Goal: Transaction & Acquisition: Purchase product/service

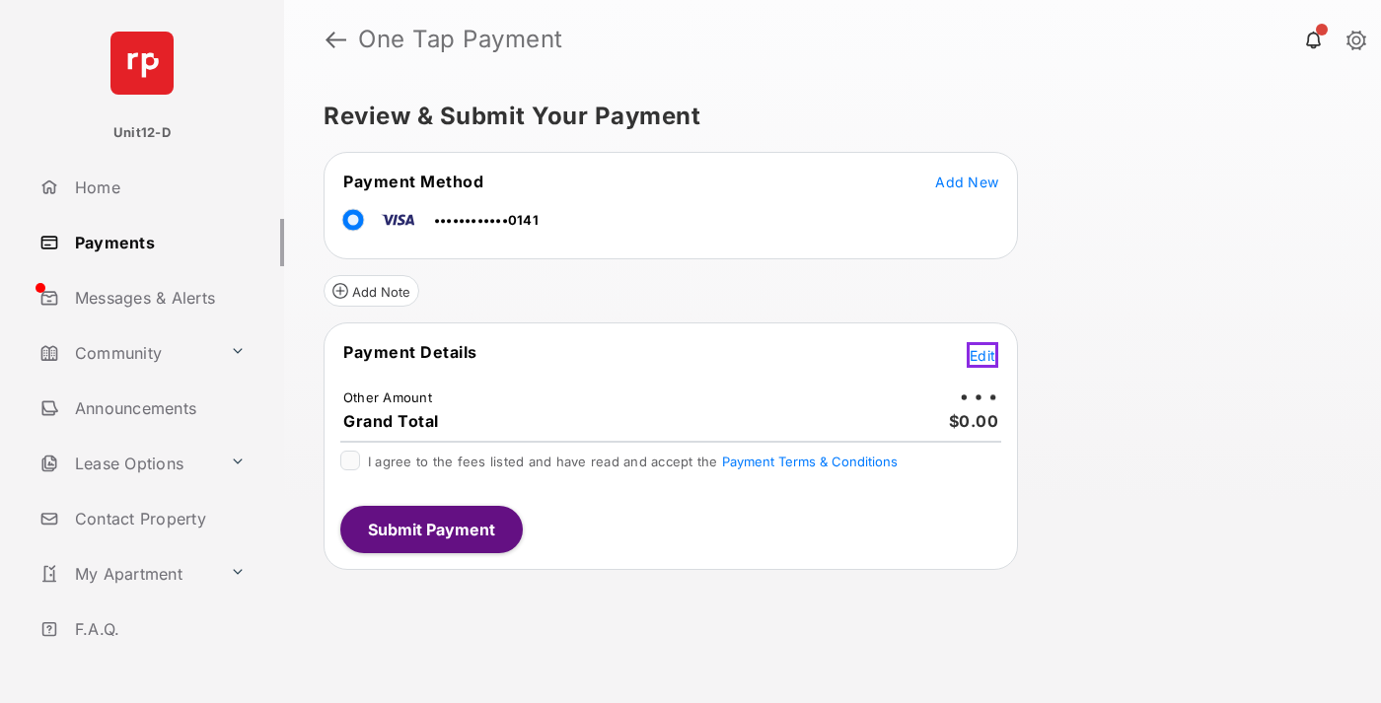
click at [985, 352] on span "Edit" at bounding box center [983, 355] width 26 height 17
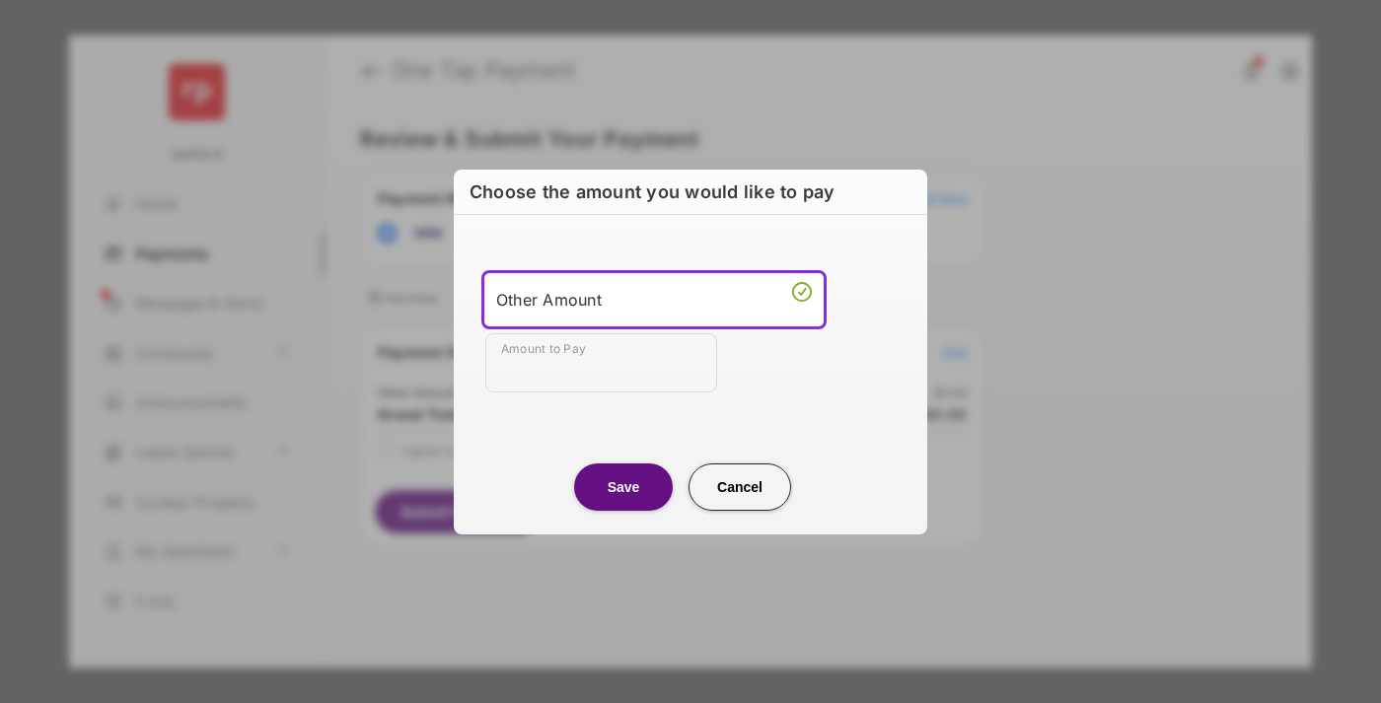
click at [654, 299] on div "Other Amount" at bounding box center [654, 300] width 316 height 30
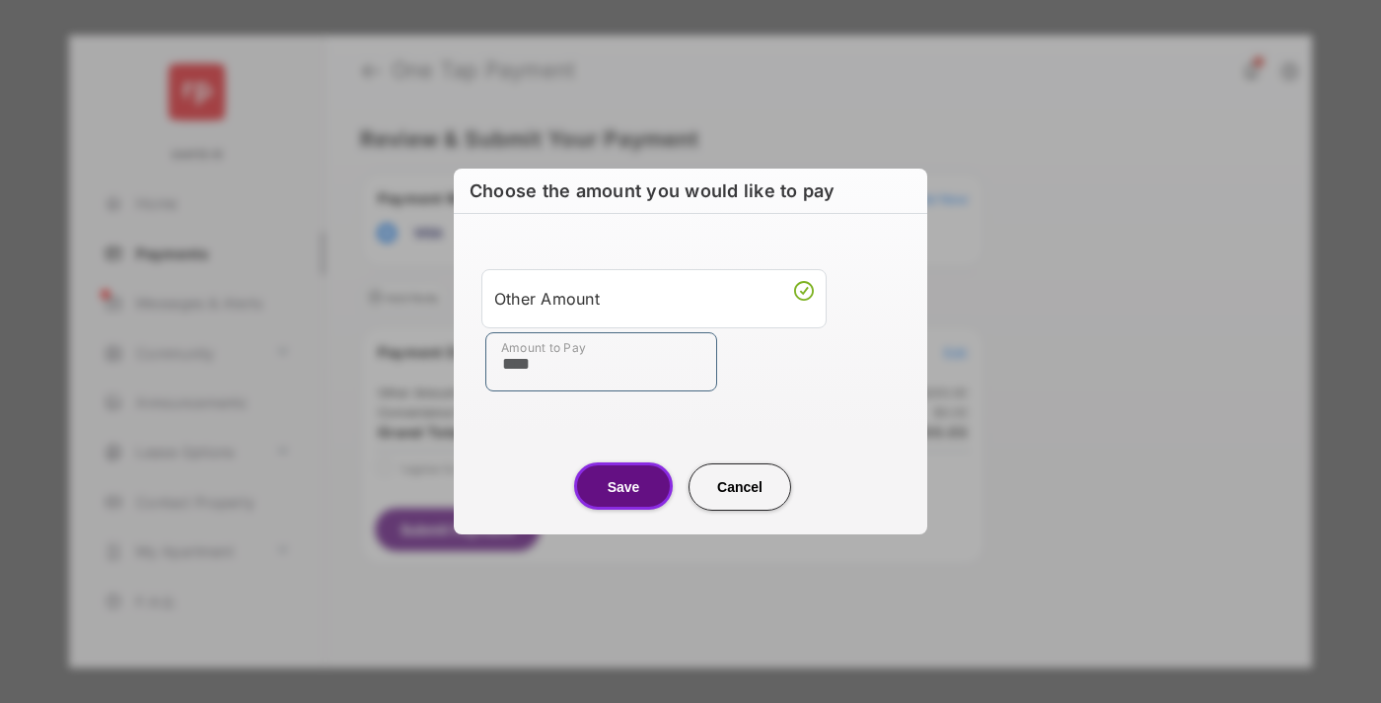
type input "****"
click at [623, 486] on button "Save" at bounding box center [623, 486] width 99 height 47
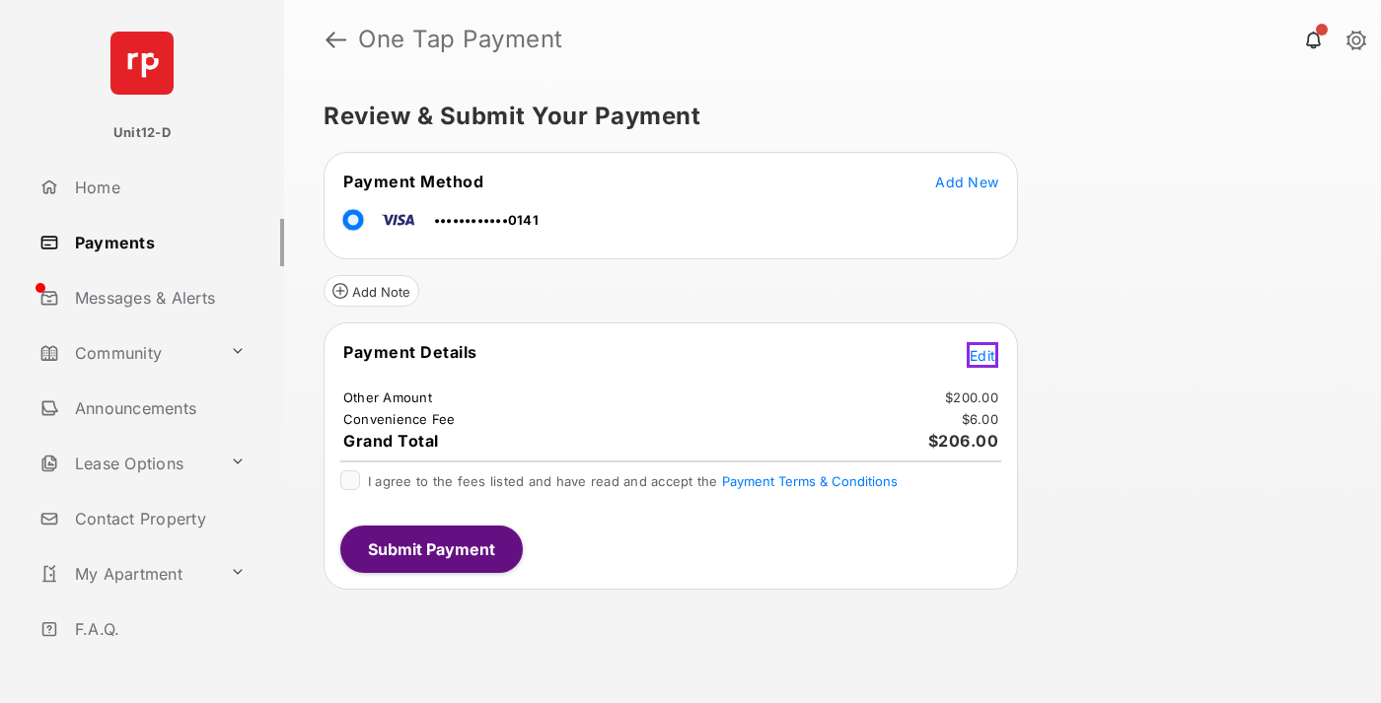
click at [985, 352] on span "Edit" at bounding box center [983, 355] width 26 height 17
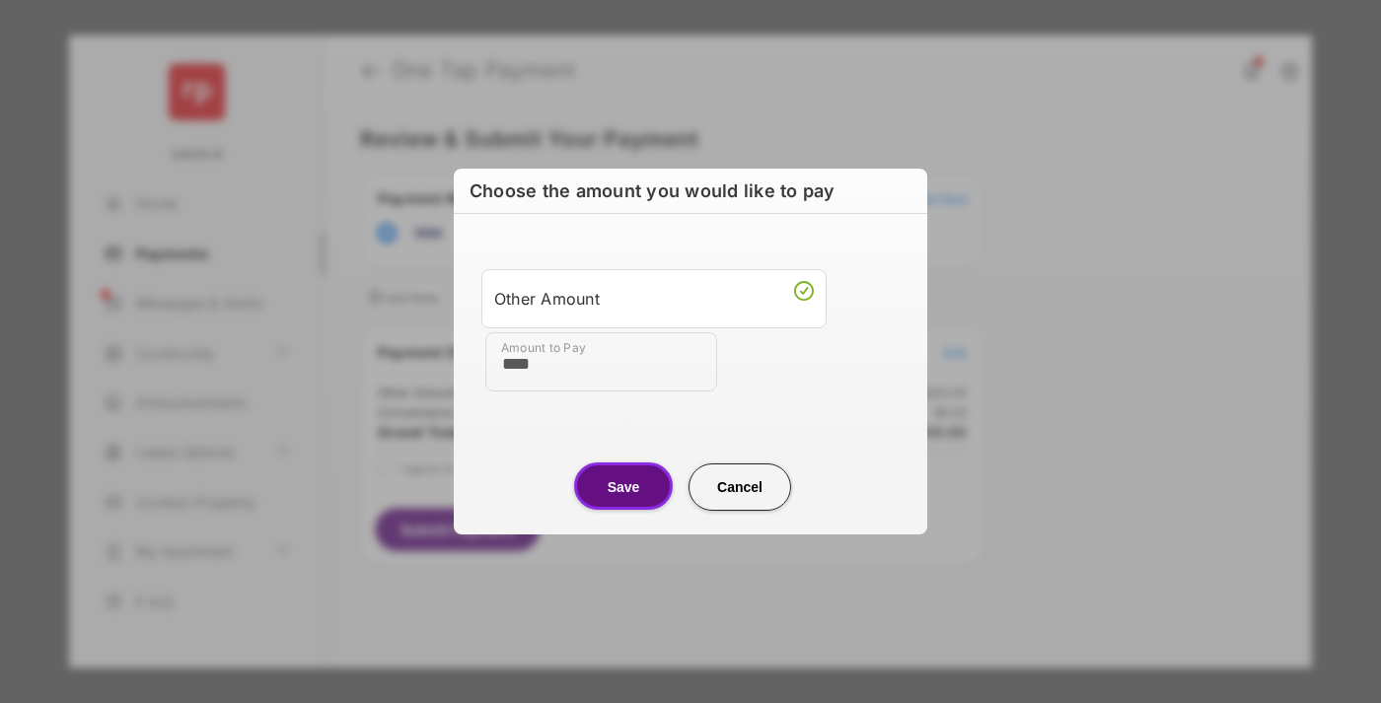
click at [623, 486] on button "Save" at bounding box center [623, 486] width 99 height 47
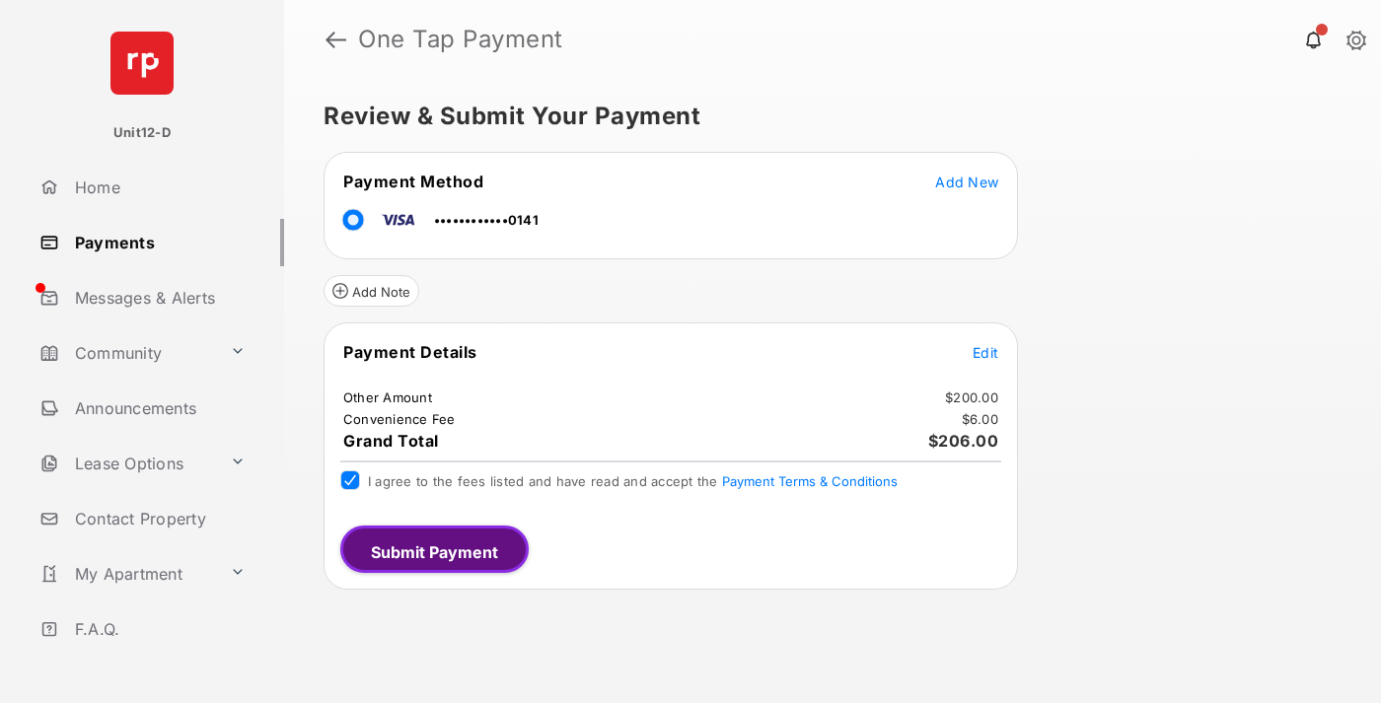
click at [430, 548] on button "Submit Payment" at bounding box center [434, 549] width 188 height 47
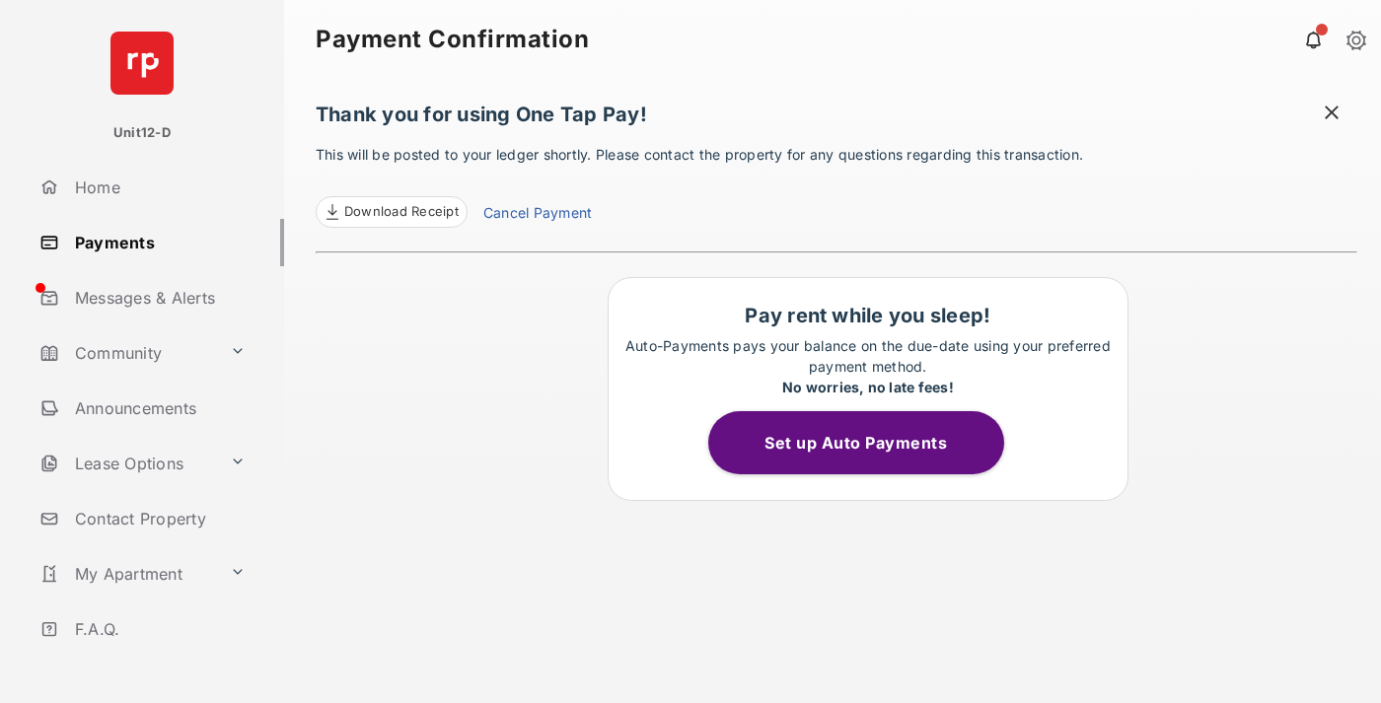
click at [867, 443] on button "Set up Auto Payments" at bounding box center [856, 442] width 296 height 63
